Goal: Find specific page/section: Find specific page/section

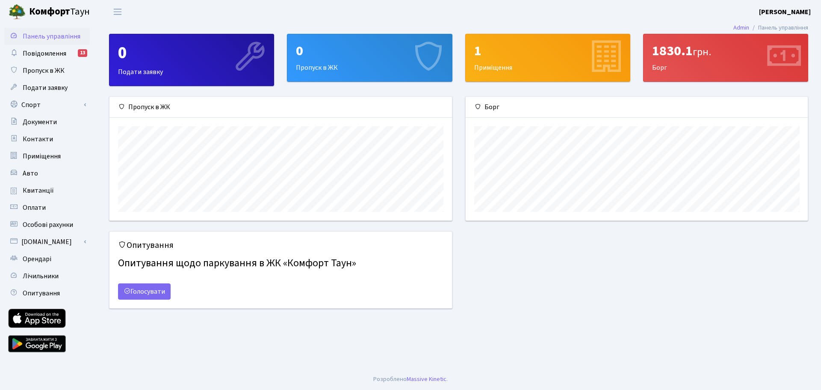
scroll to position [124, 342]
click at [50, 195] on span "Квитанції" at bounding box center [38, 190] width 31 height 9
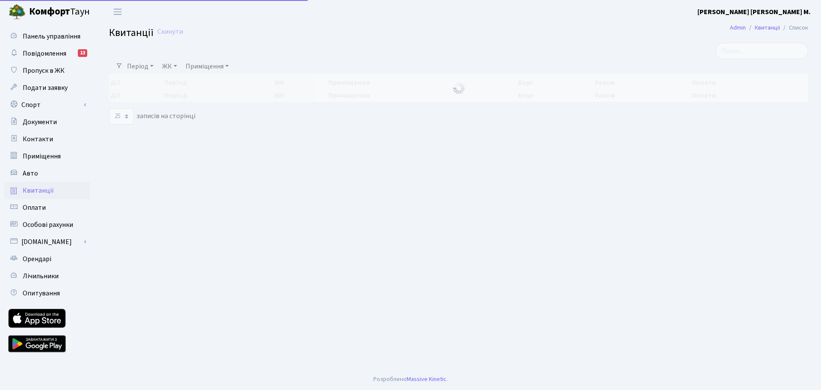
select select "25"
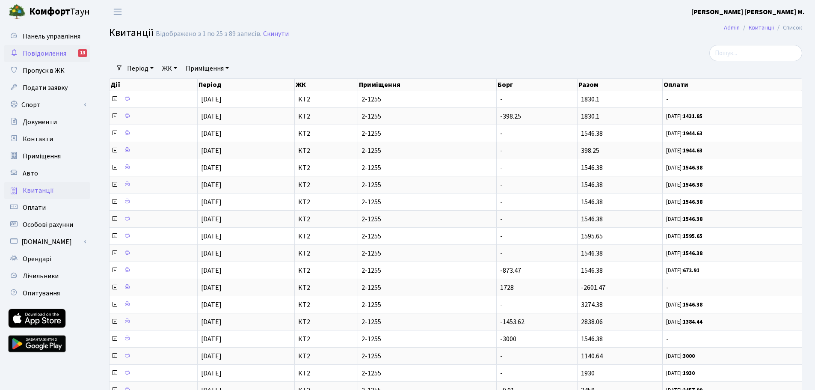
click at [66, 50] on span "Повідомлення" at bounding box center [45, 53] width 44 height 9
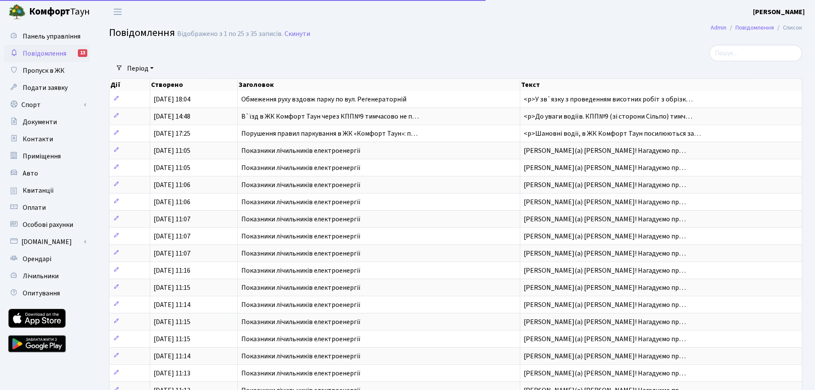
select select "25"
